Goal: Information Seeking & Learning: Learn about a topic

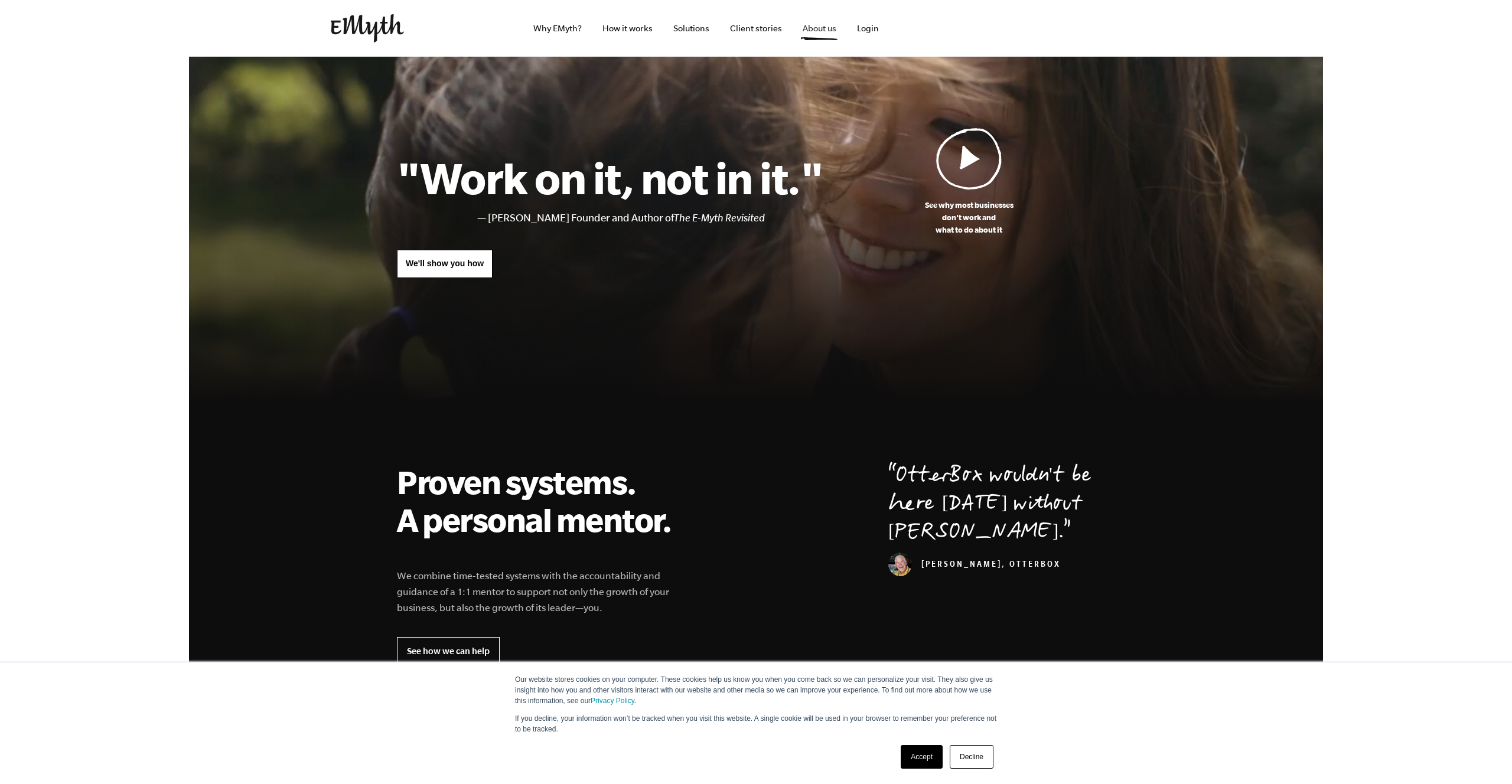
click at [814, 22] on link "About us" at bounding box center [820, 28] width 53 height 57
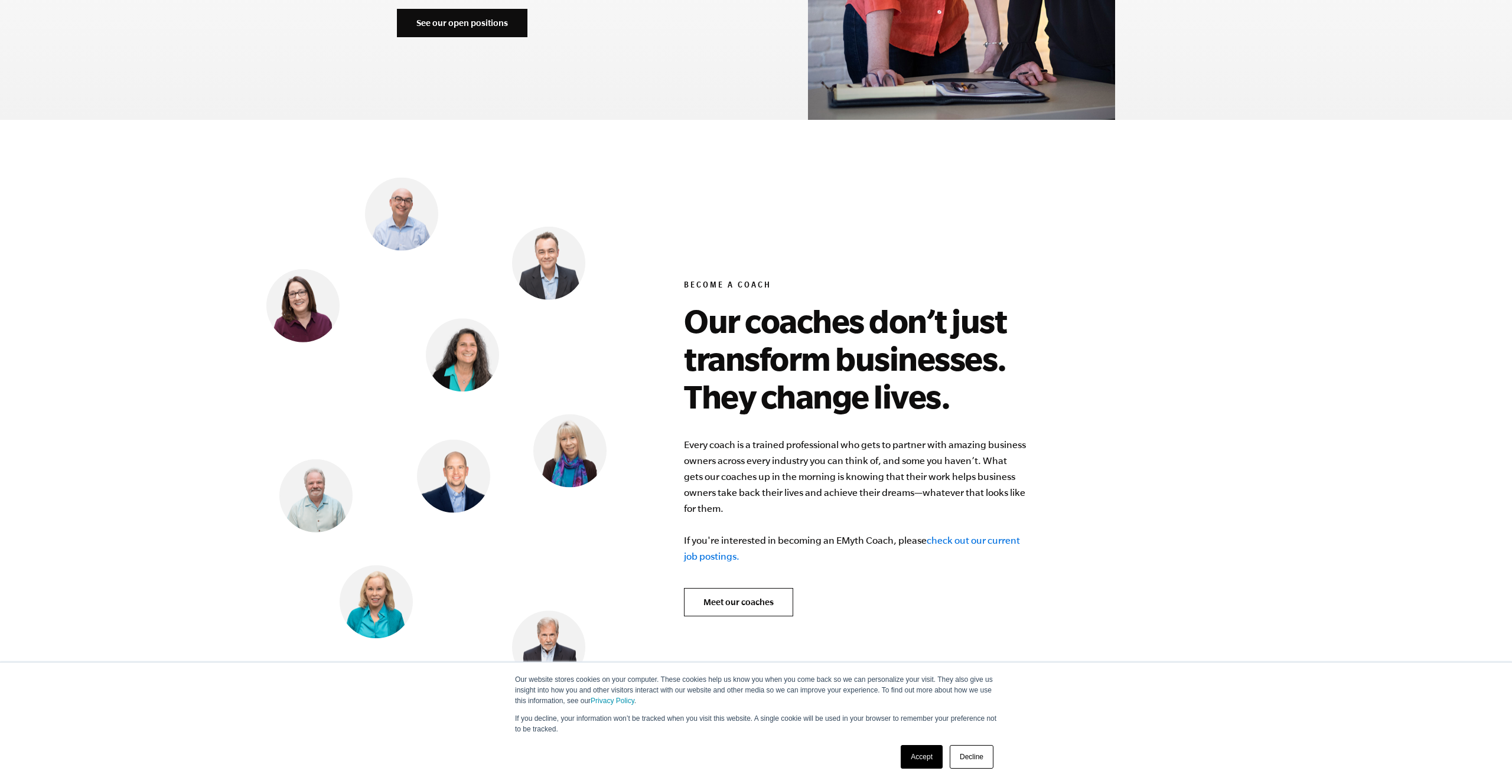
scroll to position [4804, 0]
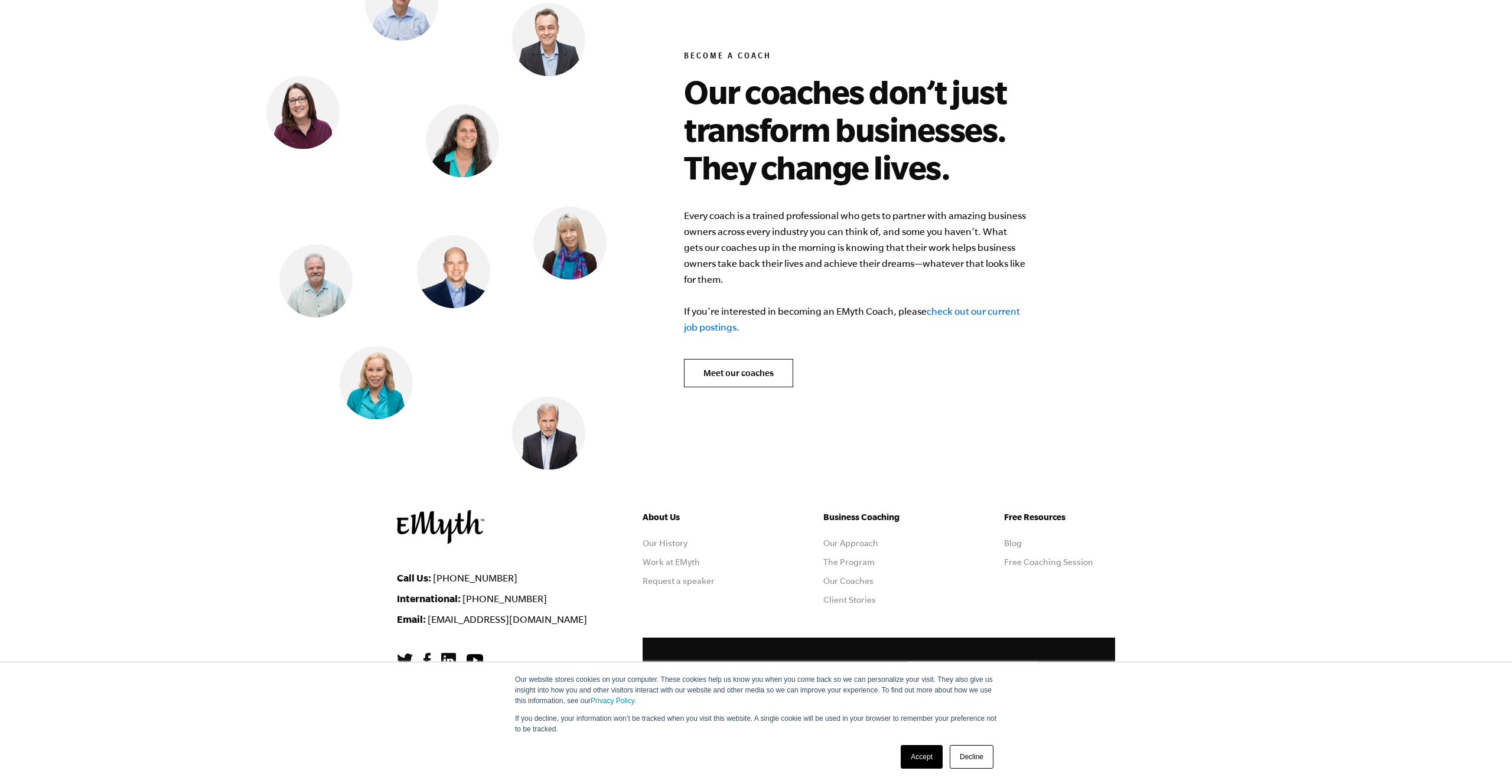
click at [933, 753] on link "Accept" at bounding box center [922, 757] width 42 height 23
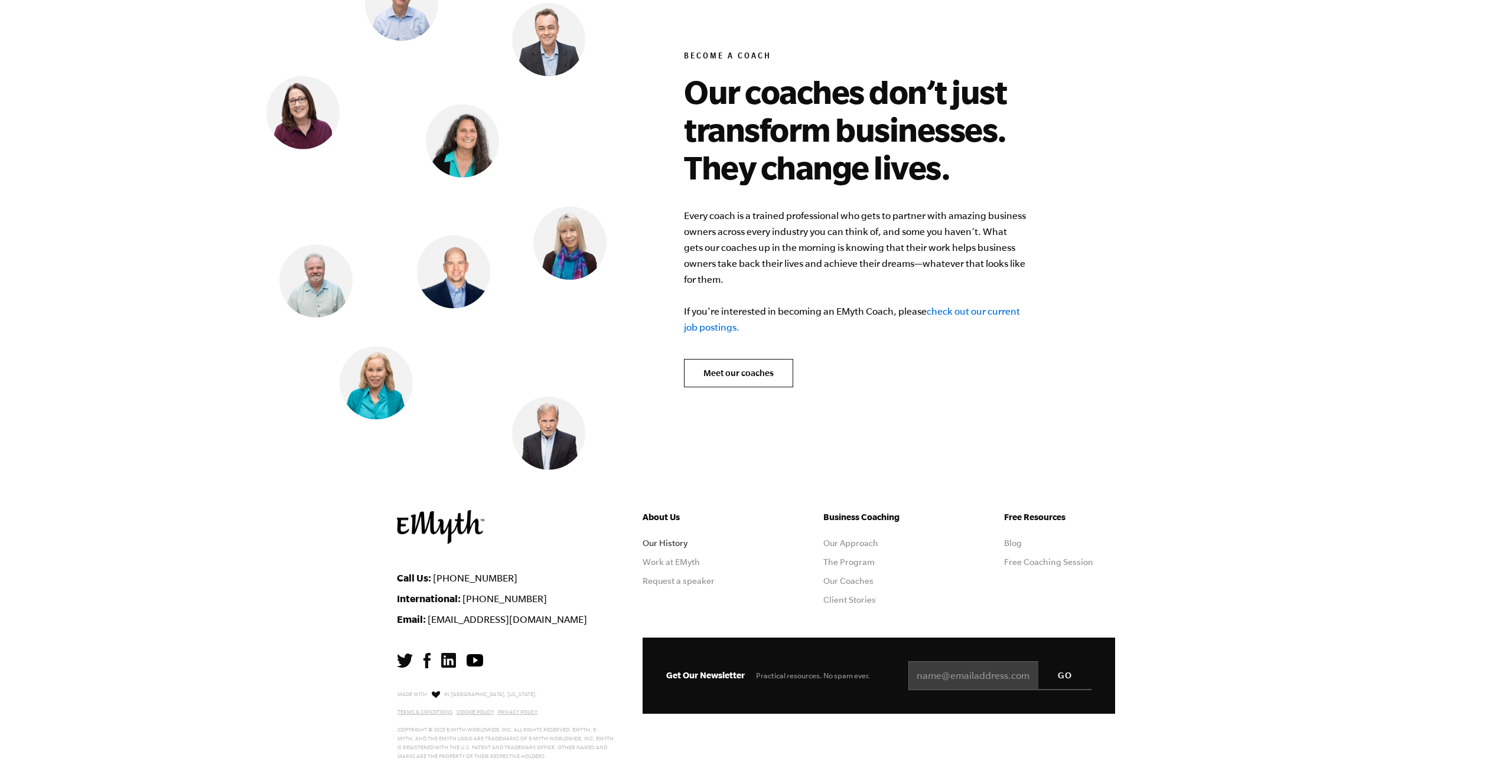
click at [660, 539] on link "Our History" at bounding box center [664, 543] width 45 height 10
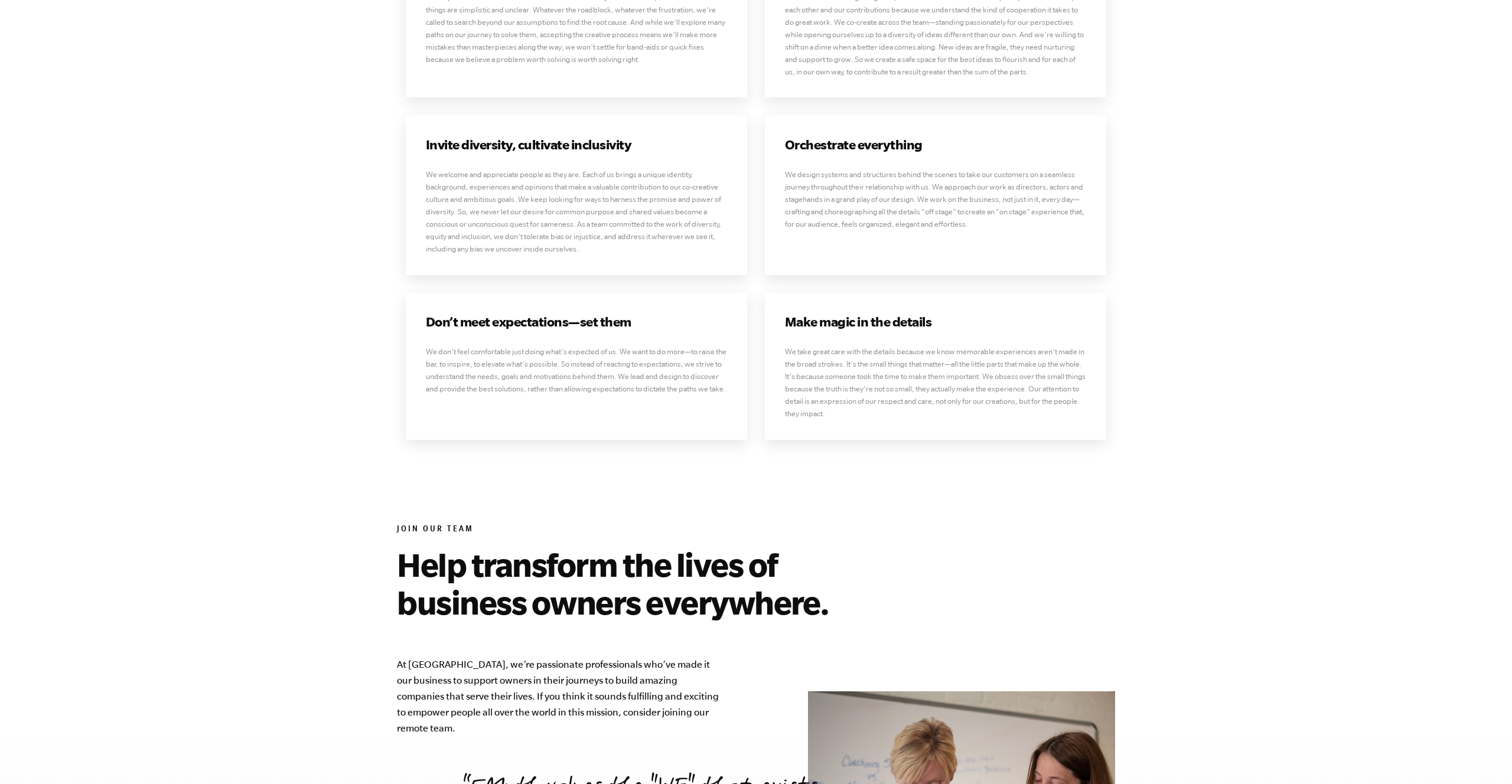
scroll to position [3636, 0]
